Goal: Transaction & Acquisition: Purchase product/service

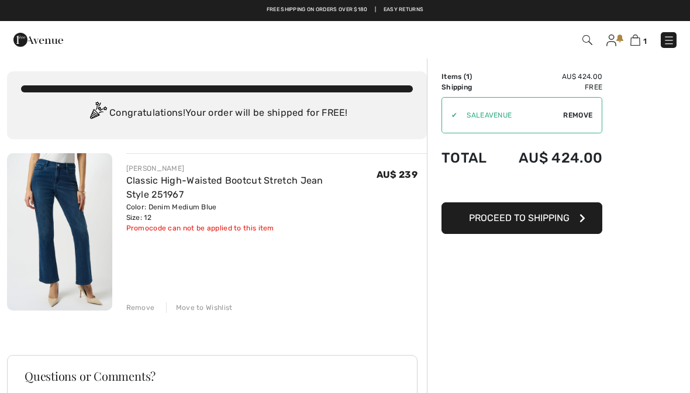
click at [641, 38] on img at bounding box center [636, 40] width 10 height 11
click at [614, 38] on img at bounding box center [612, 41] width 10 height 12
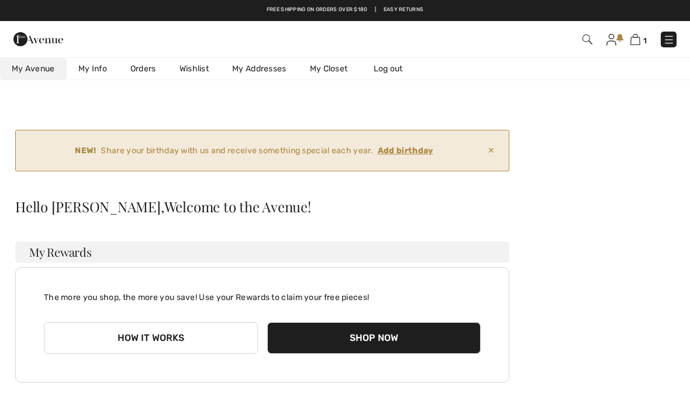
click at [99, 73] on link "My Info" at bounding box center [93, 69] width 52 height 22
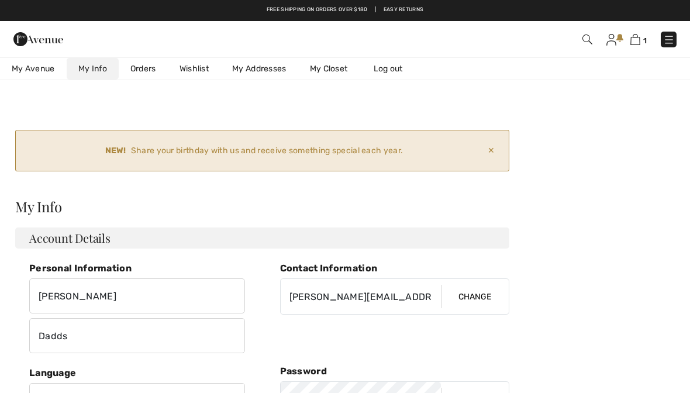
click at [490, 150] on span "✕" at bounding box center [491, 151] width 16 height 22
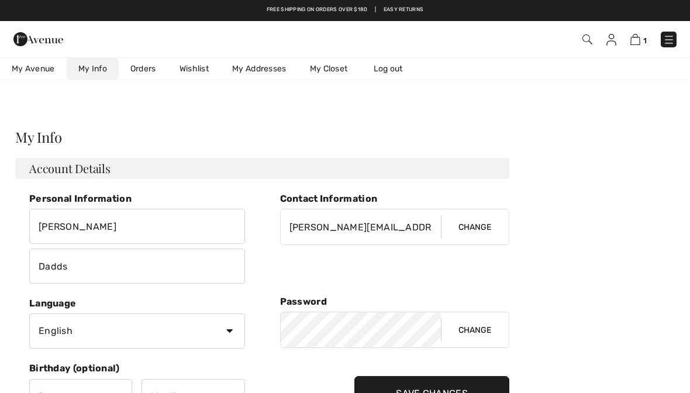
click at [149, 67] on link "Orders" at bounding box center [143, 69] width 49 height 22
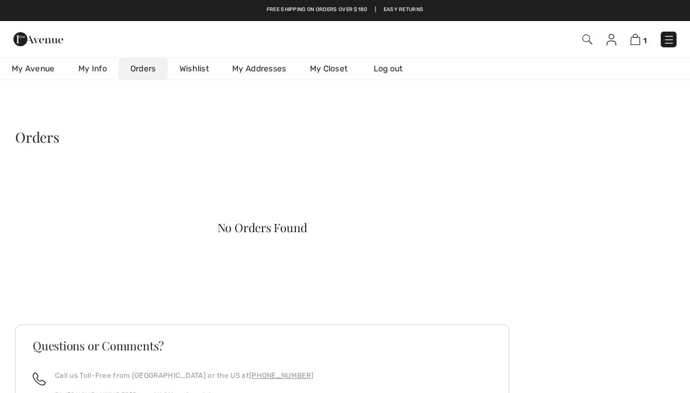
click at [635, 42] on img at bounding box center [636, 39] width 10 height 11
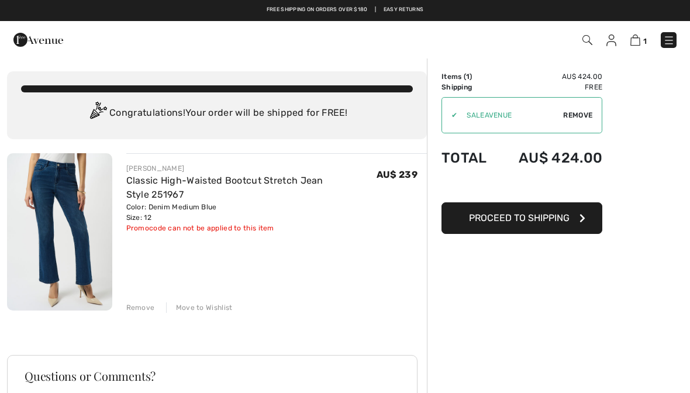
click at [669, 39] on img at bounding box center [670, 41] width 12 height 12
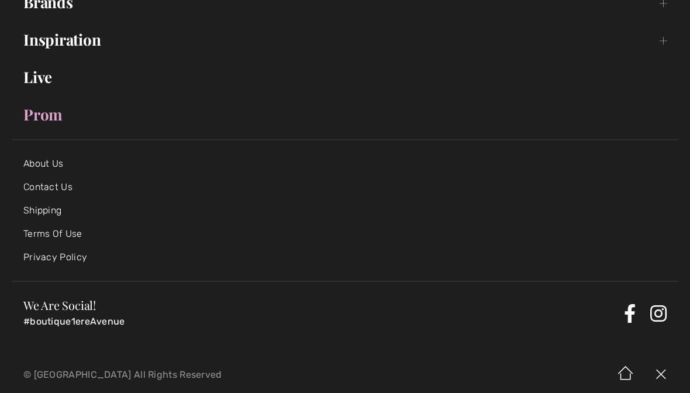
scroll to position [235, 0]
click at [627, 380] on img at bounding box center [626, 375] width 35 height 36
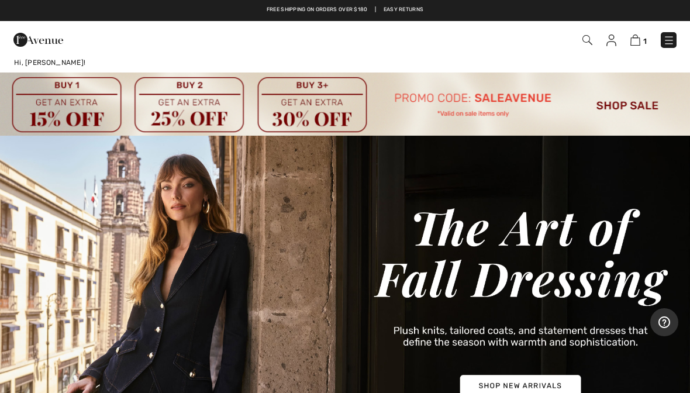
click at [640, 38] on img at bounding box center [636, 40] width 10 height 11
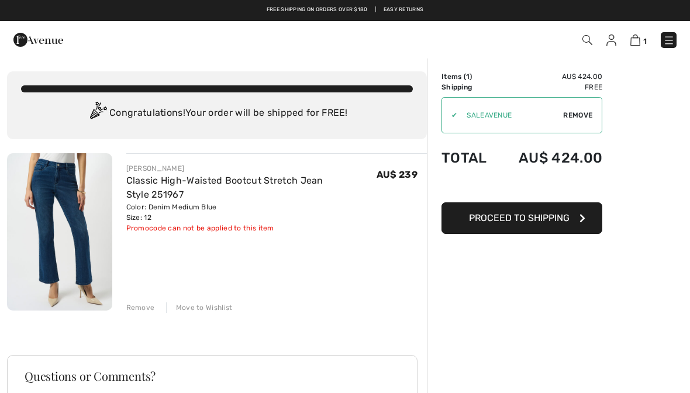
click at [145, 307] on div "Remove" at bounding box center [140, 307] width 29 height 11
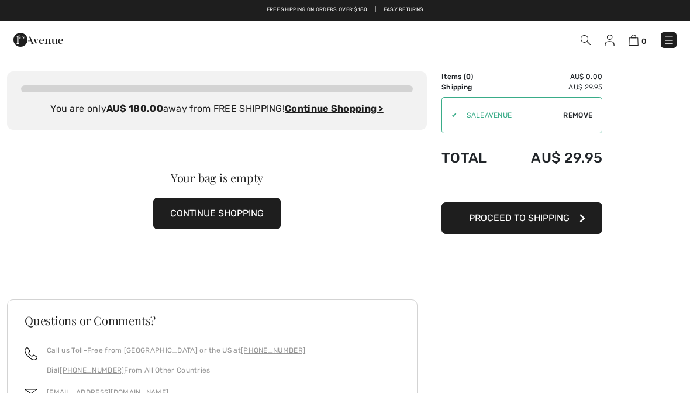
click at [259, 207] on button "CONTINUE SHOPPING" at bounding box center [217, 214] width 128 height 32
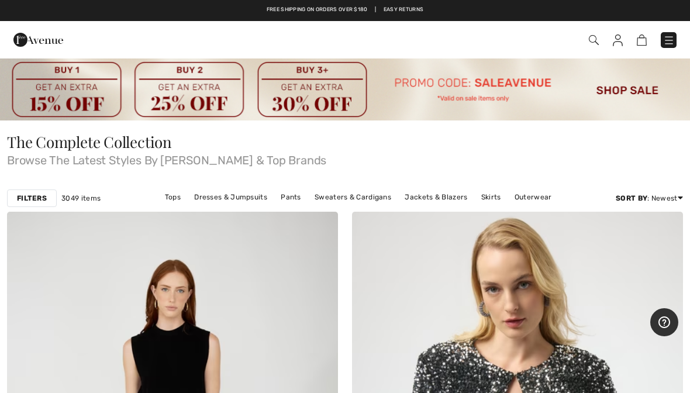
click at [37, 196] on strong "Filters" at bounding box center [32, 198] width 30 height 11
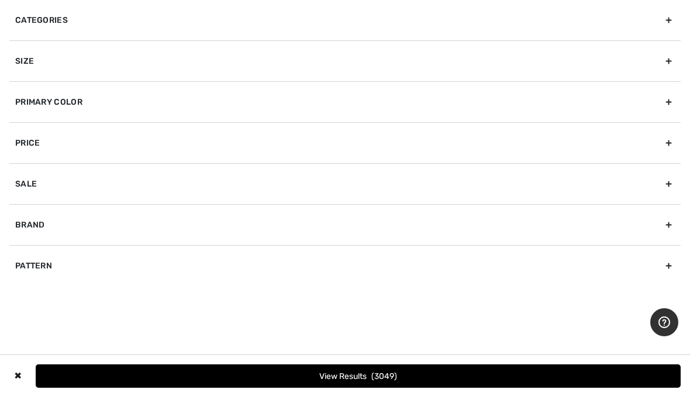
click at [665, 225] on div "Brand" at bounding box center [345, 224] width 672 height 41
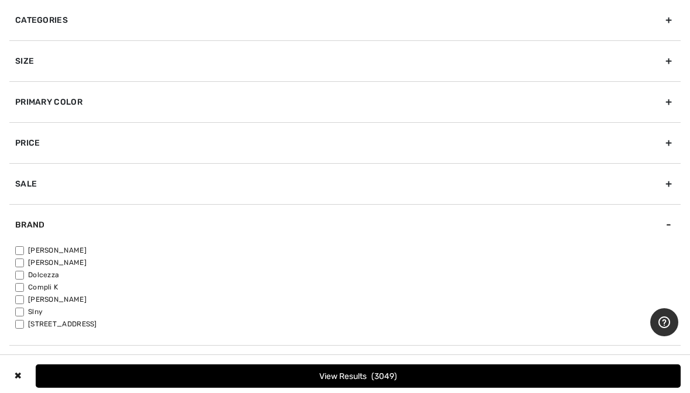
click at [47, 252] on label "[PERSON_NAME]" at bounding box center [348, 250] width 666 height 11
click at [24, 252] on input"] "[PERSON_NAME]" at bounding box center [19, 250] width 9 height 9
checkbox input"] "true"
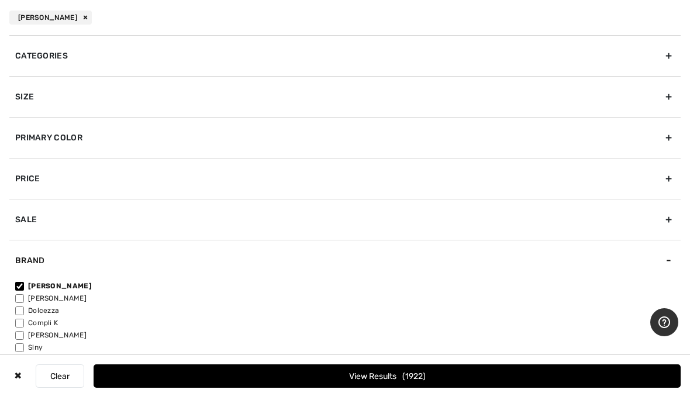
click at [671, 49] on div "Categories" at bounding box center [345, 55] width 672 height 41
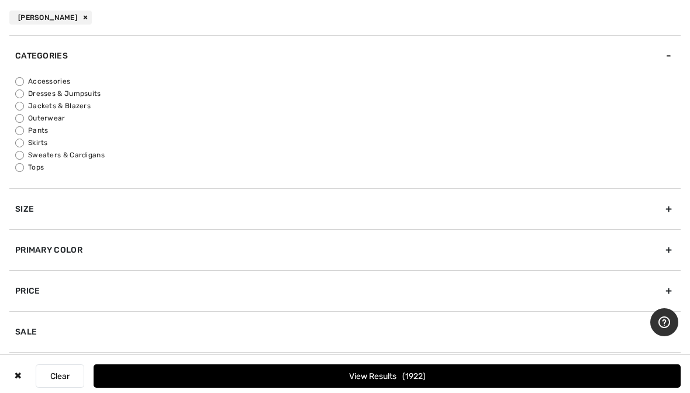
click at [16, 130] on input "Pants" at bounding box center [19, 130] width 9 height 9
radio input "true"
click at [502, 386] on button "View Results 374" at bounding box center [387, 376] width 587 height 23
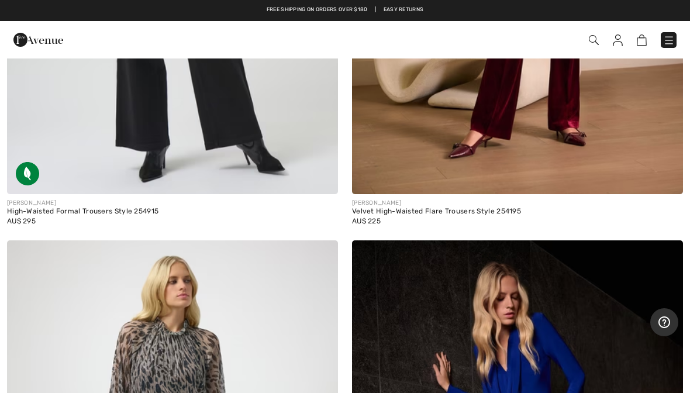
scroll to position [8600, 0]
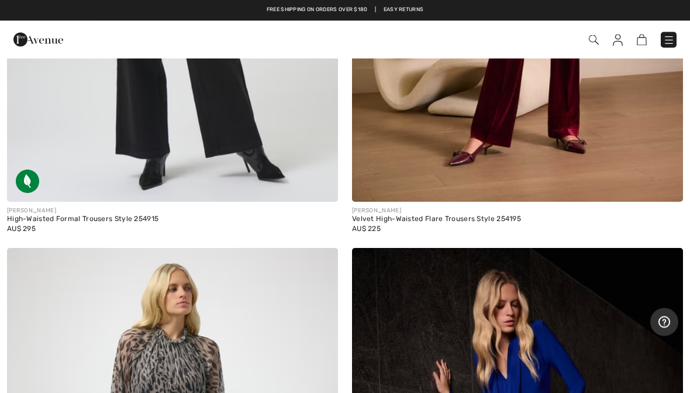
click at [618, 38] on img at bounding box center [618, 41] width 10 height 12
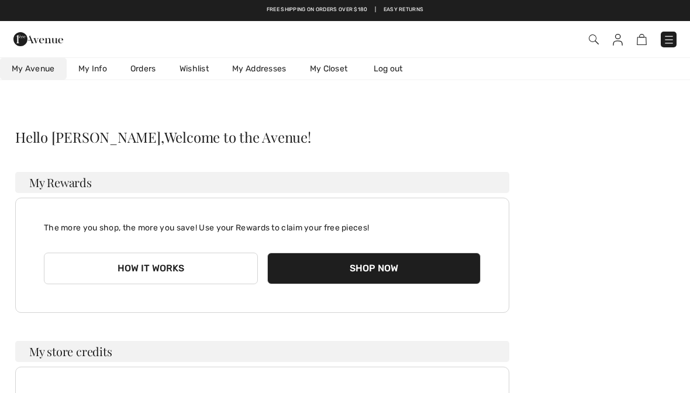
click at [198, 73] on link "Wishlist" at bounding box center [194, 69] width 53 height 22
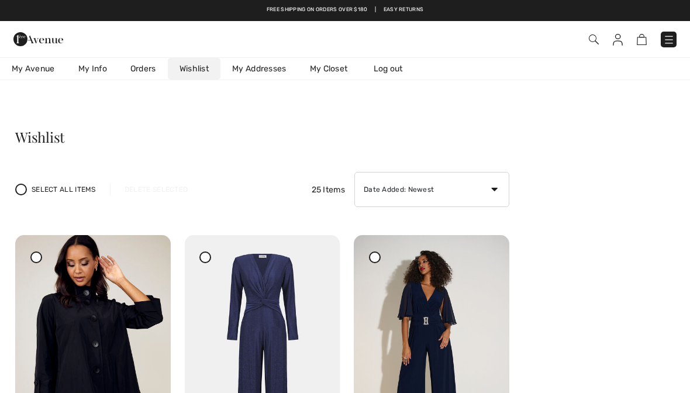
click at [595, 38] on img at bounding box center [594, 40] width 10 height 10
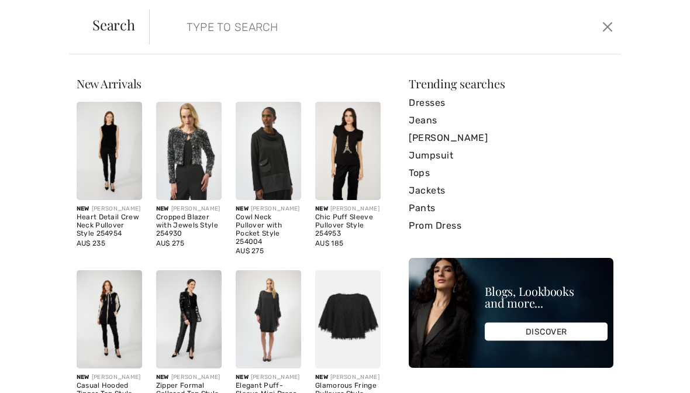
click at [542, 37] on form "Clear" at bounding box center [374, 26] width 451 height 35
click at [259, 30] on input "search" at bounding box center [336, 26] width 317 height 35
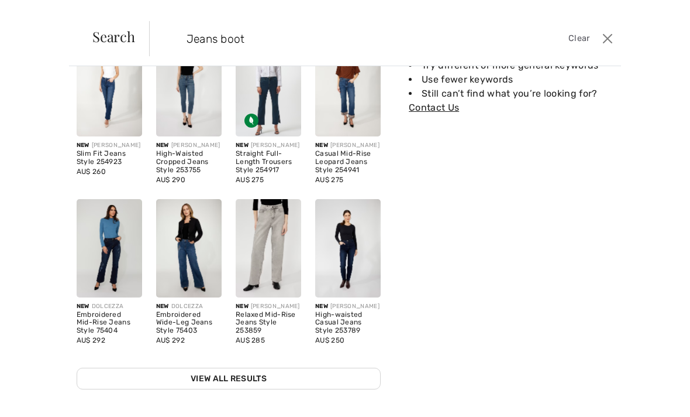
scroll to position [74, 0]
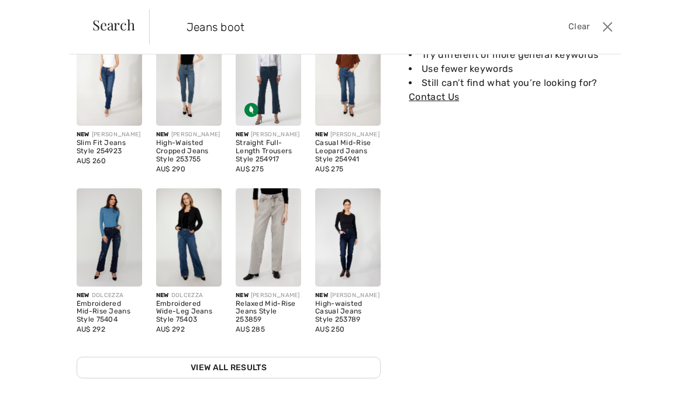
type input "Jeans boot"
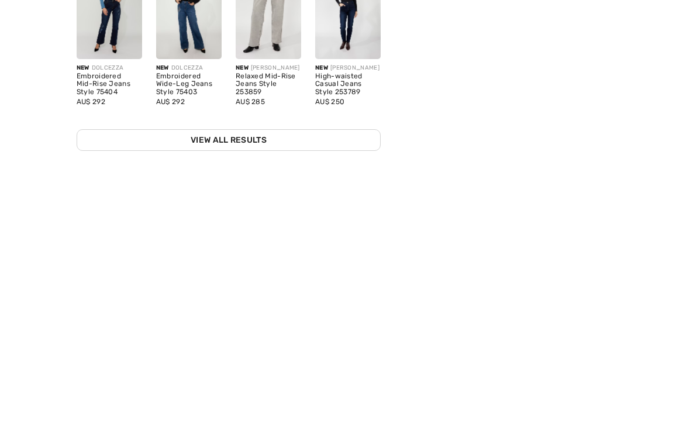
scroll to position [13, 0]
click at [333, 393] on link "View All Results" at bounding box center [229, 413] width 304 height 22
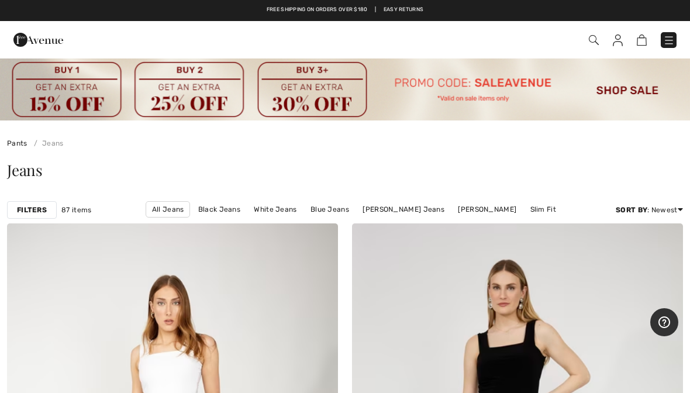
click at [33, 211] on strong "Filters" at bounding box center [32, 210] width 30 height 11
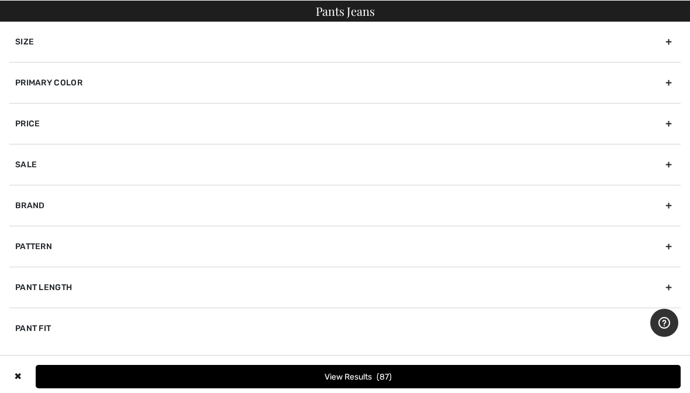
scroll to position [14, 0]
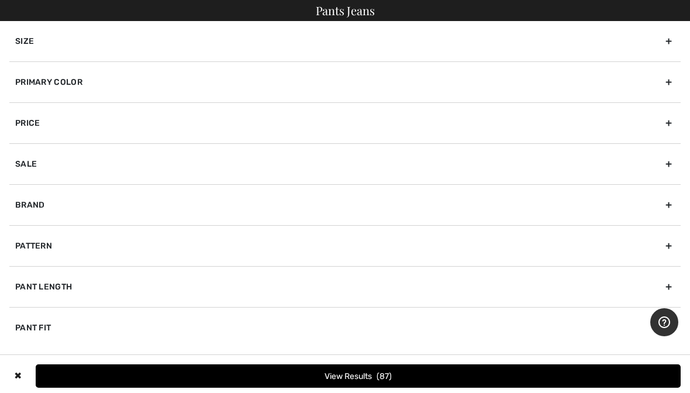
click at [675, 203] on div "Brand" at bounding box center [345, 204] width 672 height 41
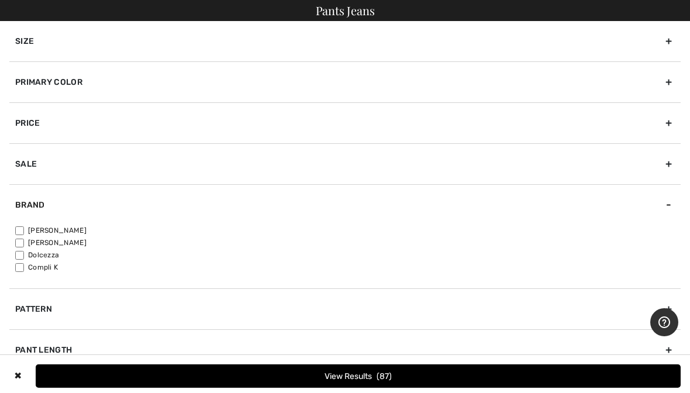
click at [44, 228] on label "[PERSON_NAME]" at bounding box center [348, 230] width 666 height 11
click at [24, 228] on input"] "[PERSON_NAME]" at bounding box center [19, 230] width 9 height 9
checkbox input"] "true"
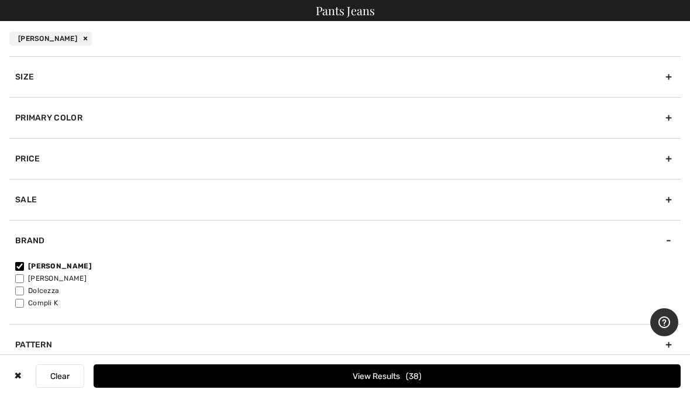
click at [422, 388] on button "View Results 38" at bounding box center [387, 376] width 587 height 23
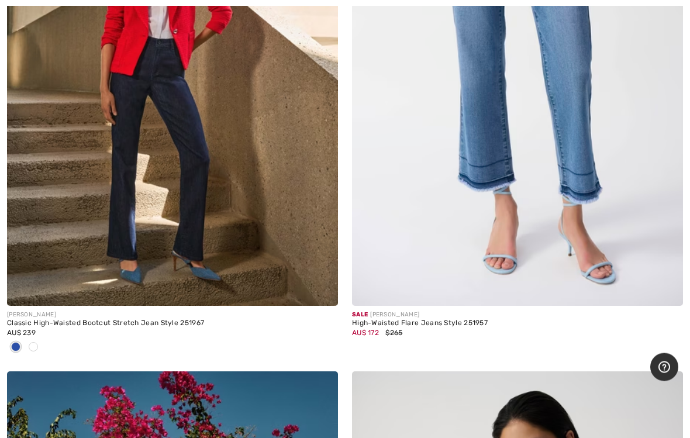
scroll to position [6048, 0]
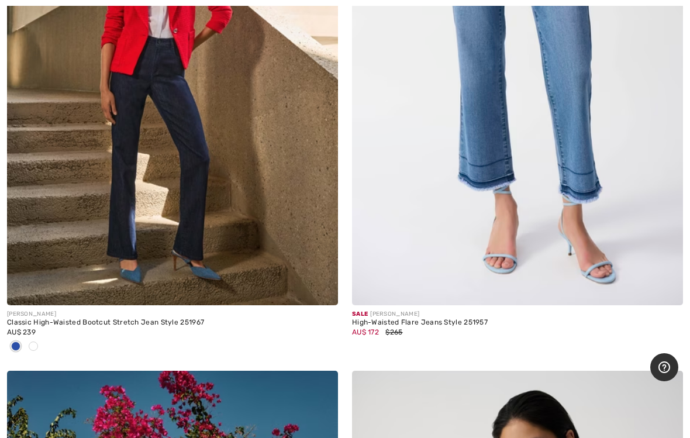
click at [186, 178] on img at bounding box center [172, 57] width 331 height 497
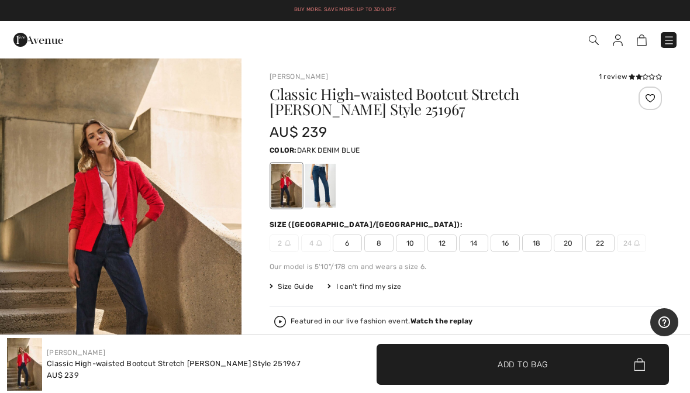
click at [320, 188] on div at bounding box center [320, 186] width 30 height 44
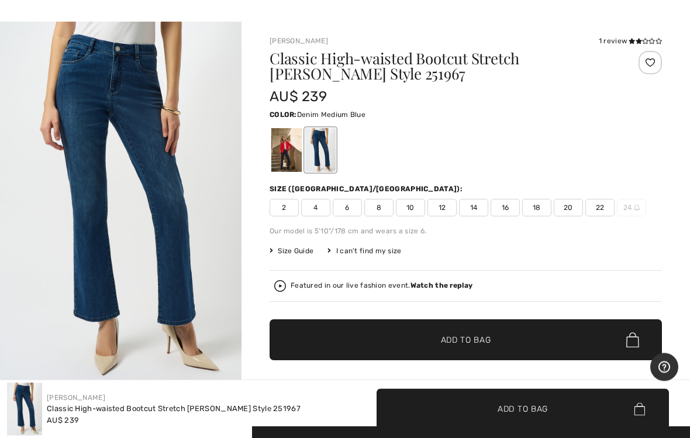
scroll to position [36, 0]
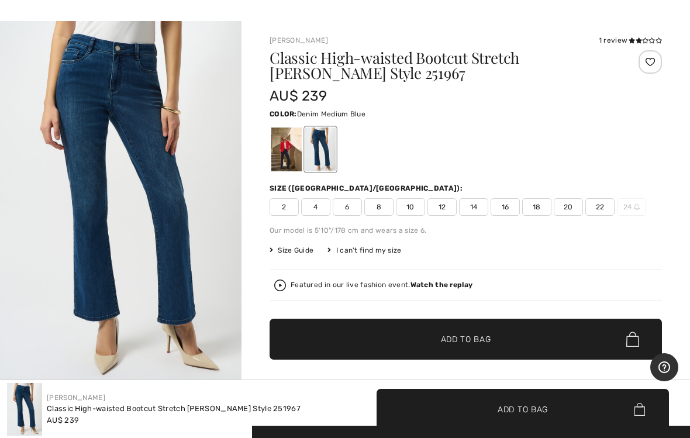
click at [444, 209] on span "12" at bounding box center [442, 207] width 29 height 18
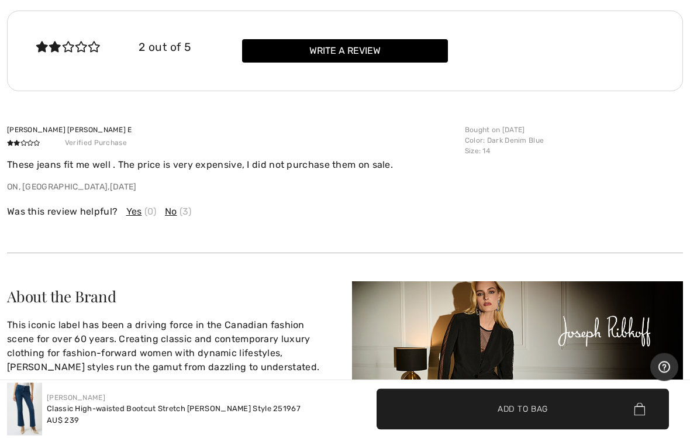
scroll to position [1838, 0]
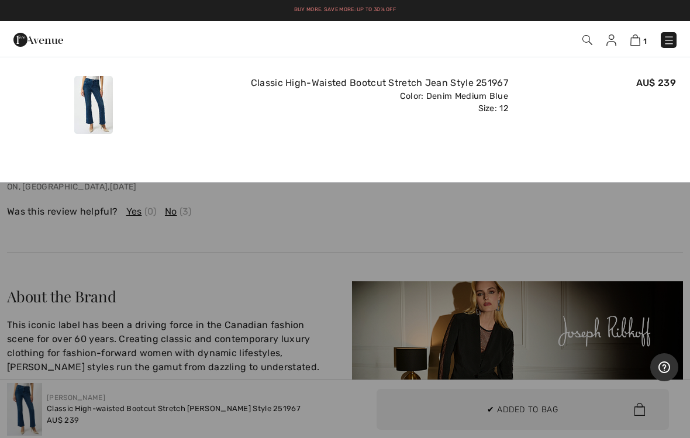
click at [640, 41] on img at bounding box center [636, 40] width 10 height 11
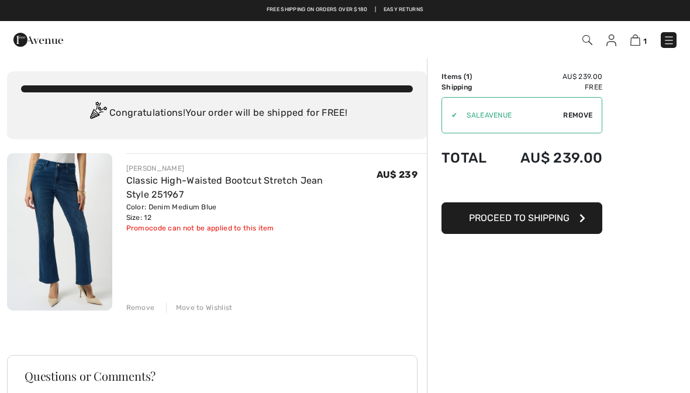
click at [555, 221] on span "Proceed to Shipping" at bounding box center [519, 217] width 101 height 11
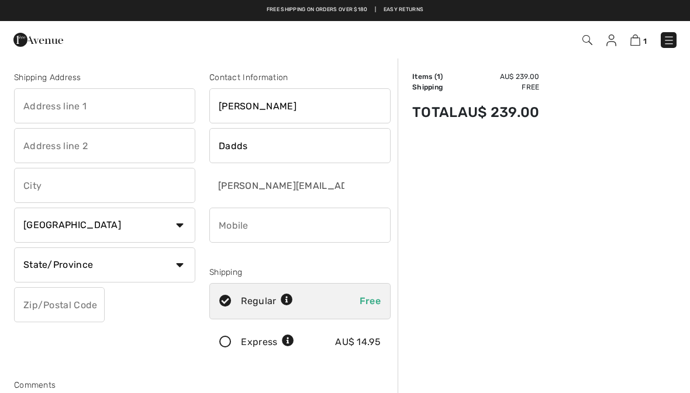
checkbox input "true"
